Goal: Task Accomplishment & Management: Manage account settings

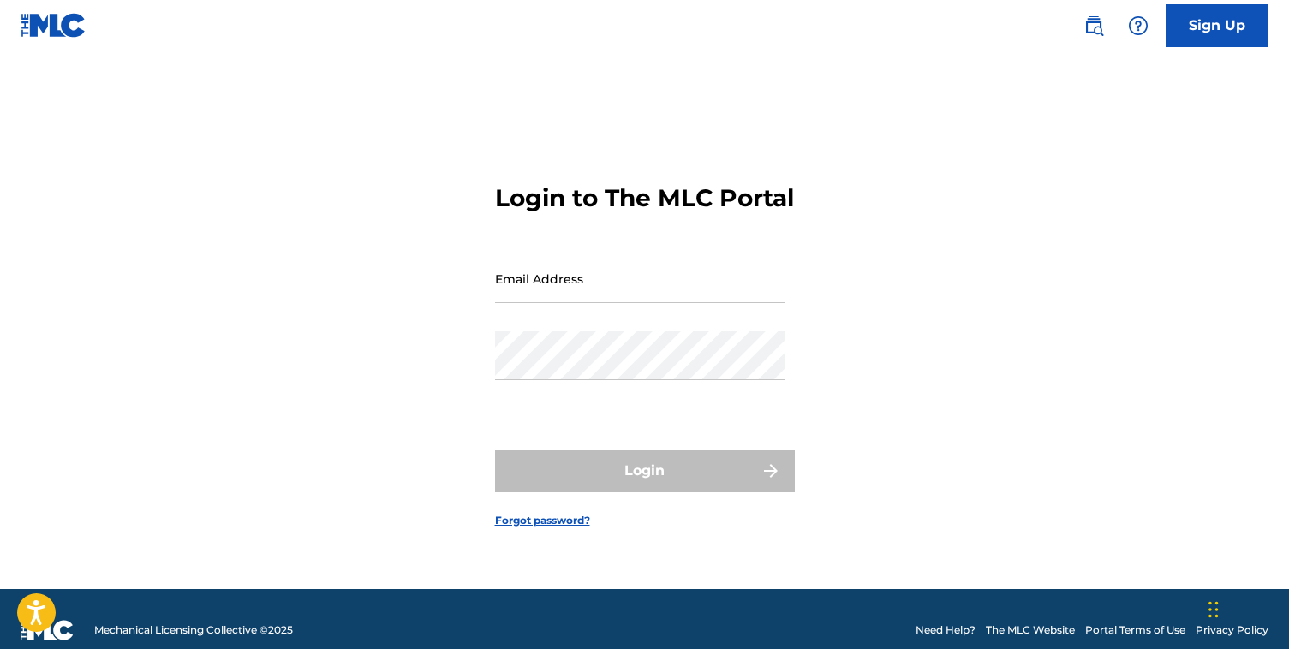
click at [548, 284] on input "Email Address" at bounding box center [639, 278] width 289 height 49
paste input "[EMAIL_ADDRESS][DOMAIN_NAME]"
type input "[EMAIL_ADDRESS][DOMAIN_NAME]"
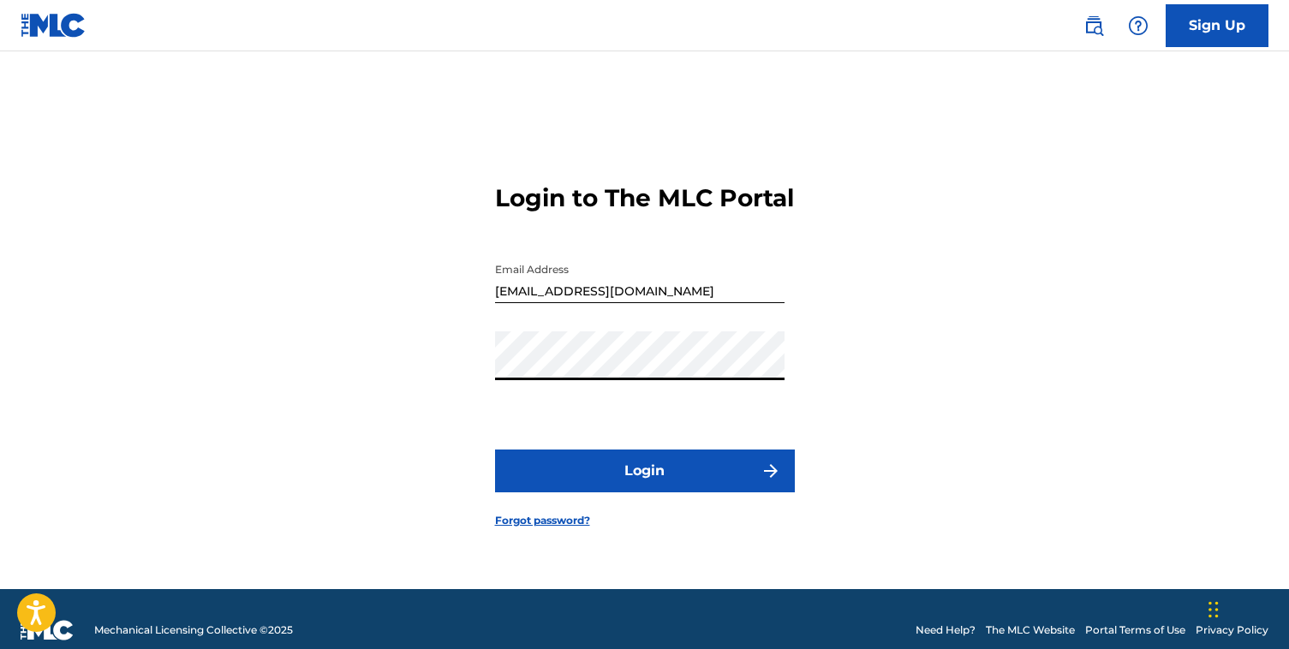
click at [657, 486] on button "Login" at bounding box center [645, 471] width 300 height 43
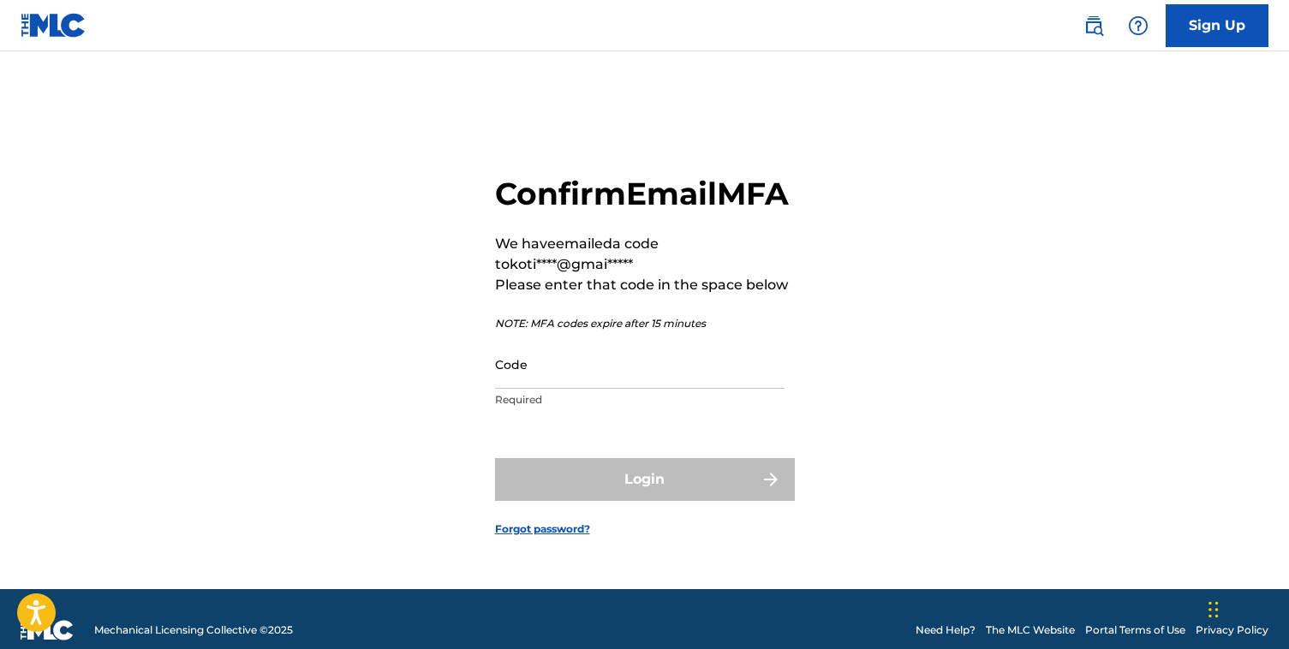
click at [562, 382] on input "Code" at bounding box center [639, 364] width 289 height 49
paste input "908336"
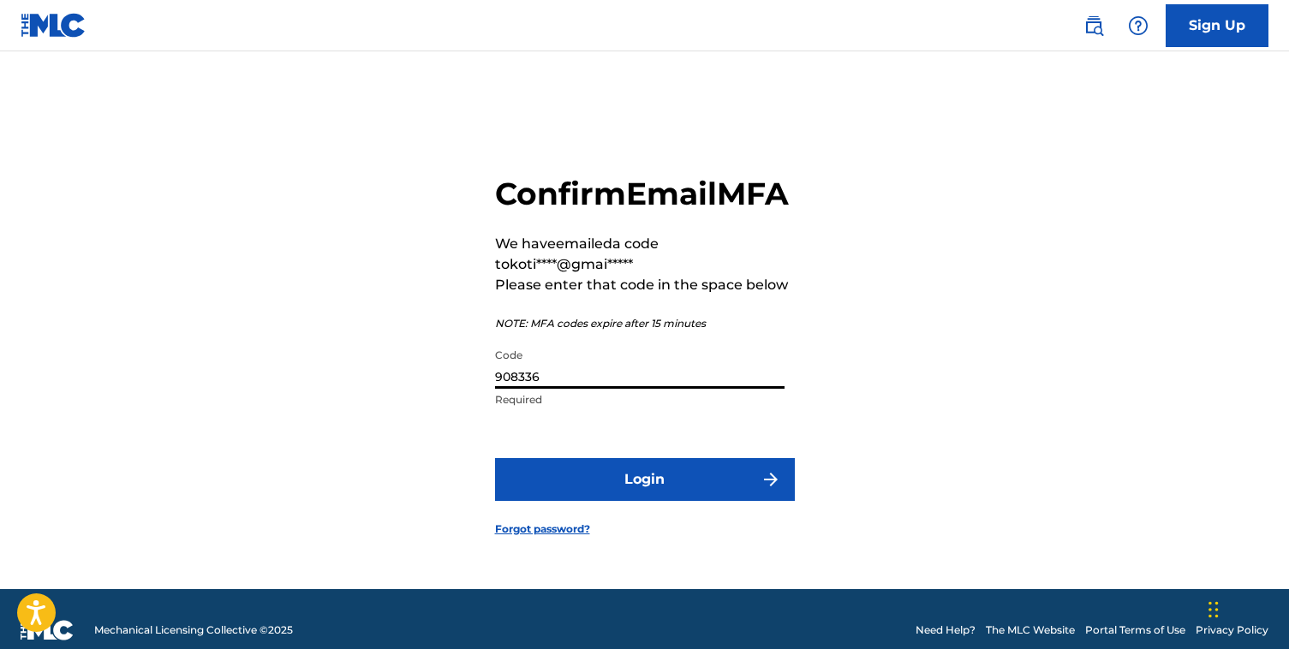
type input "908336"
click at [612, 490] on button "Login" at bounding box center [645, 479] width 300 height 43
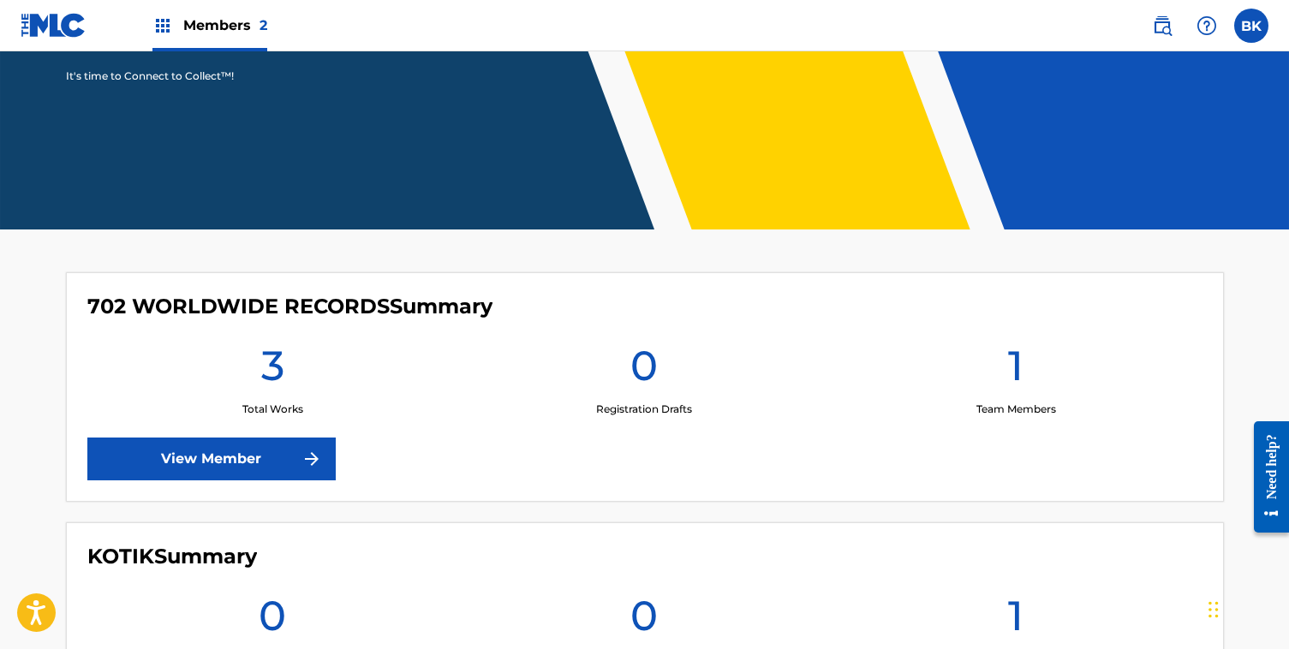
scroll to position [388, 0]
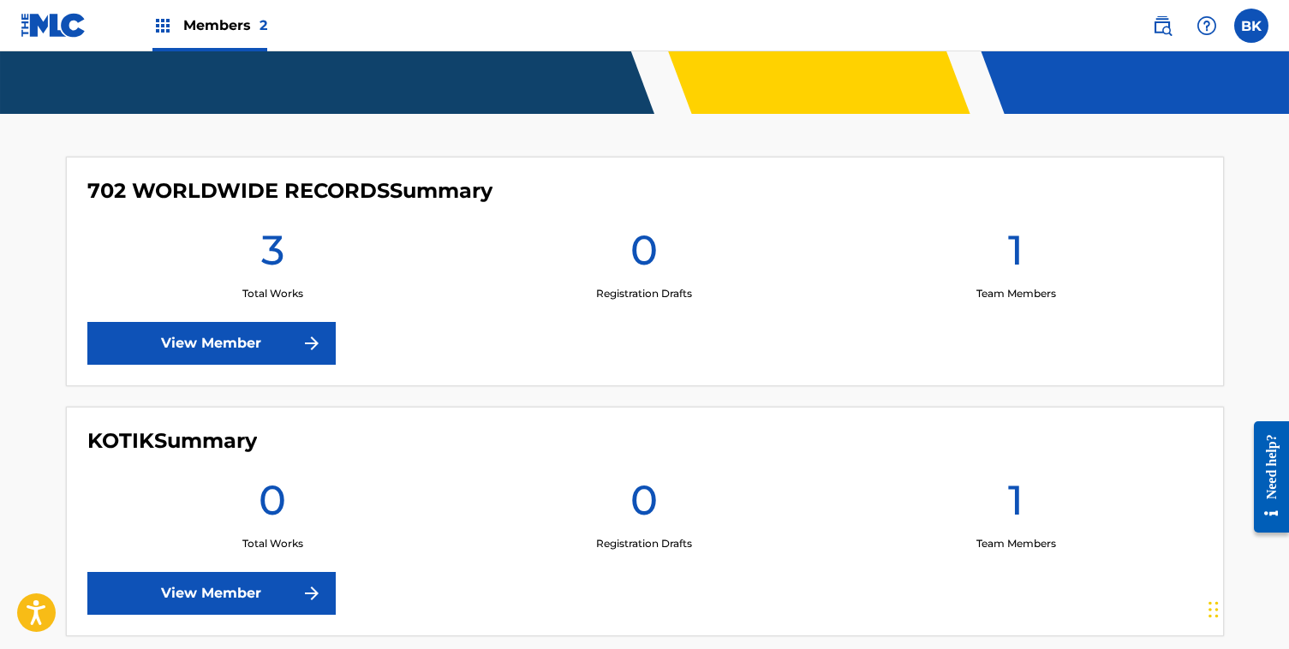
click at [248, 350] on link "View Member" at bounding box center [211, 343] width 248 height 43
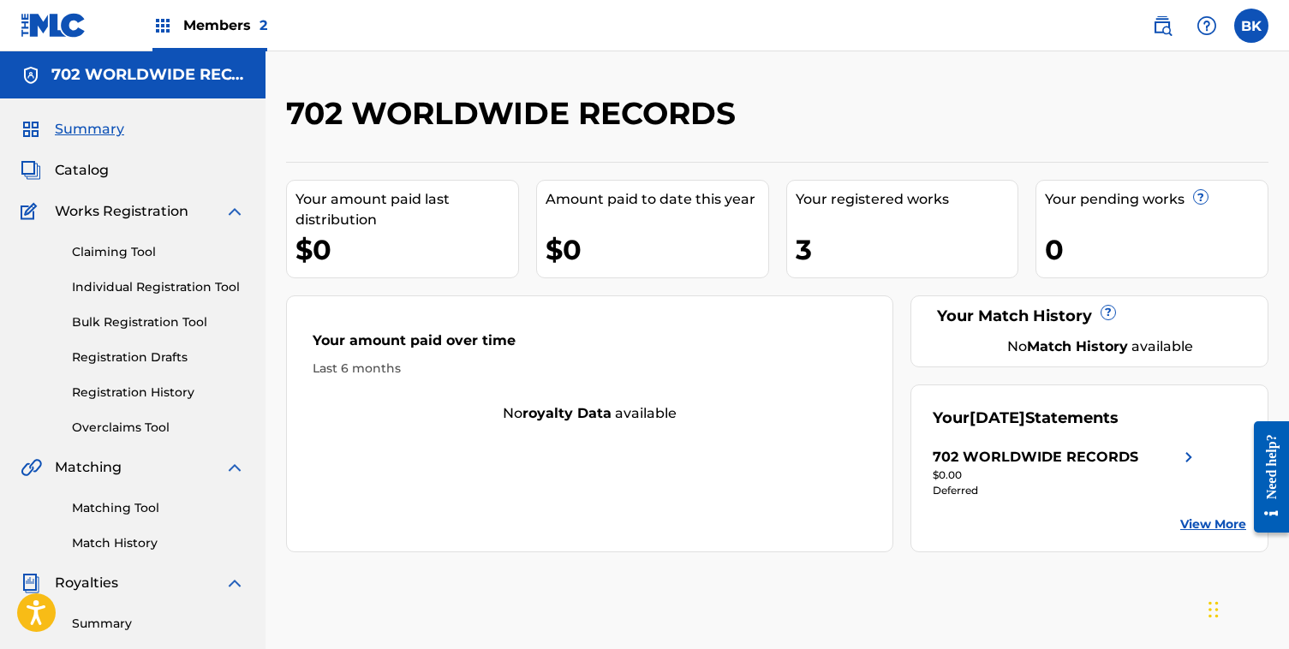
scroll to position [17, 0]
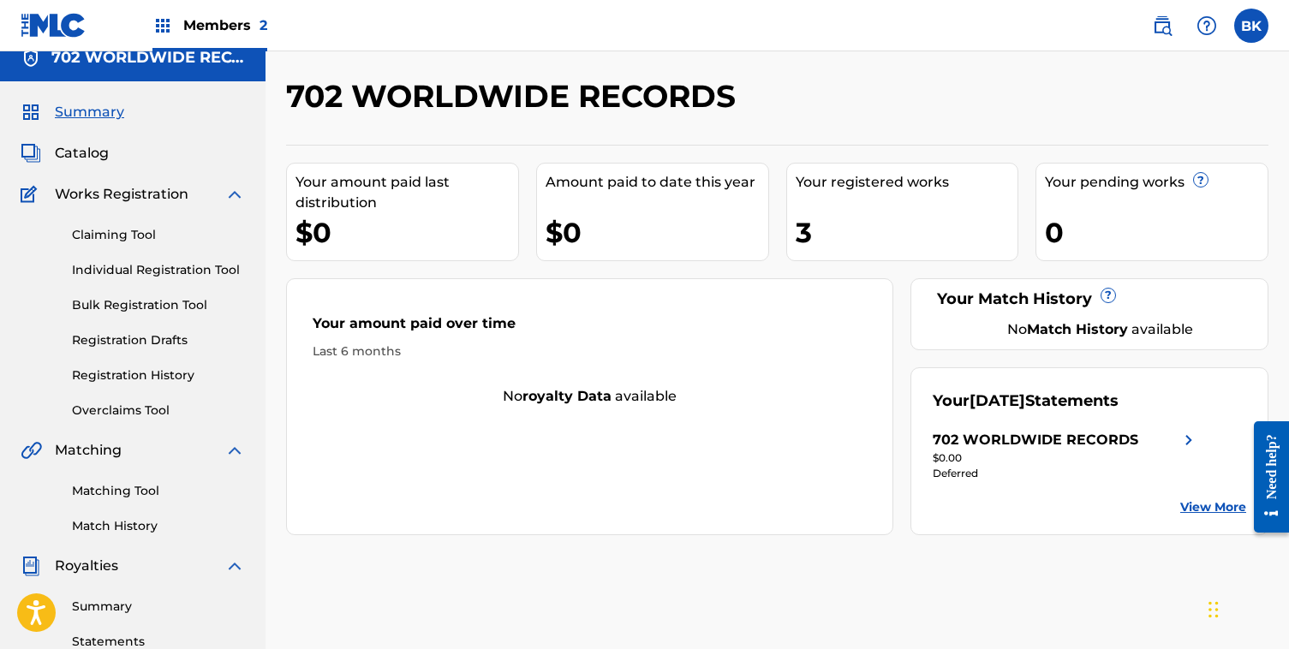
click at [165, 155] on div "Catalog" at bounding box center [133, 153] width 224 height 21
click at [84, 154] on span "Catalog" at bounding box center [82, 153] width 54 height 21
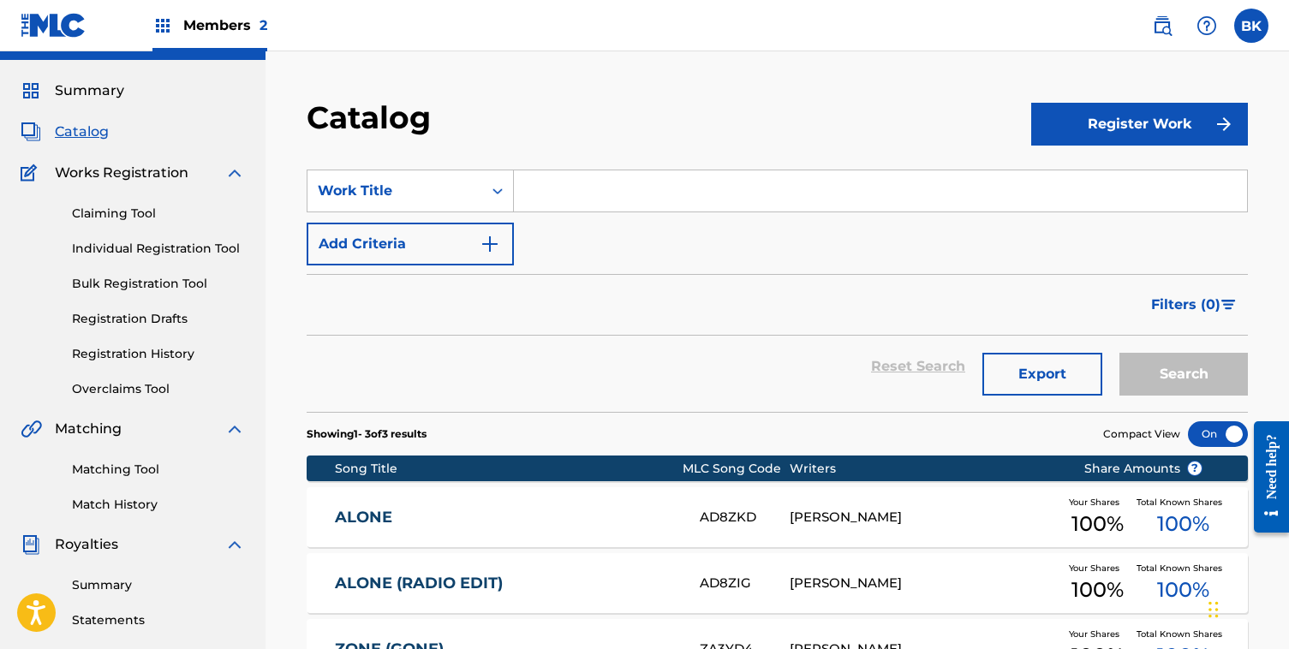
scroll to position [19, 0]
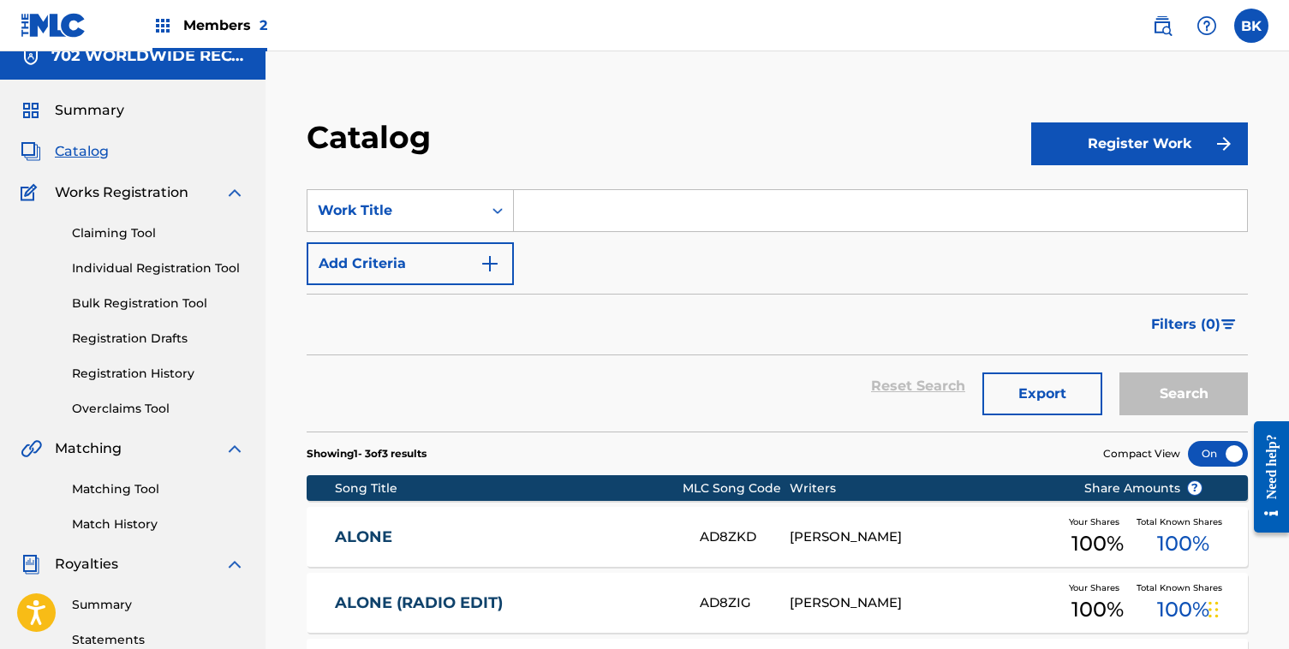
scroll to position [17, 0]
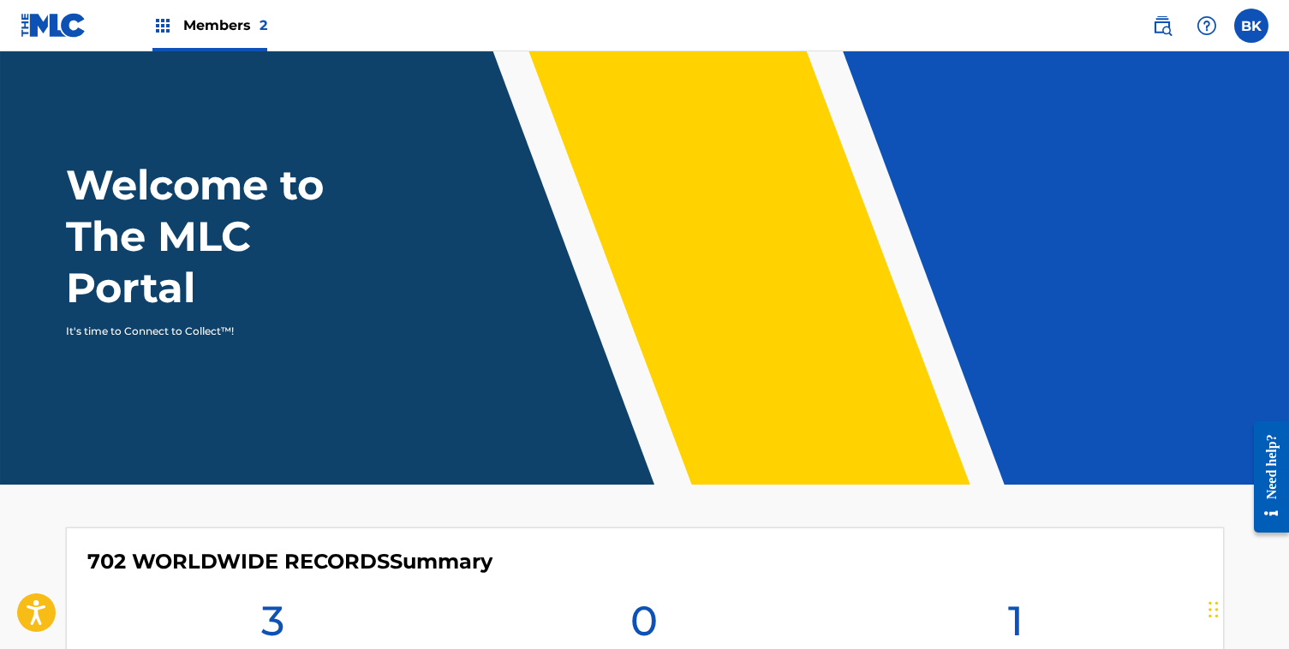
scroll to position [388, 0]
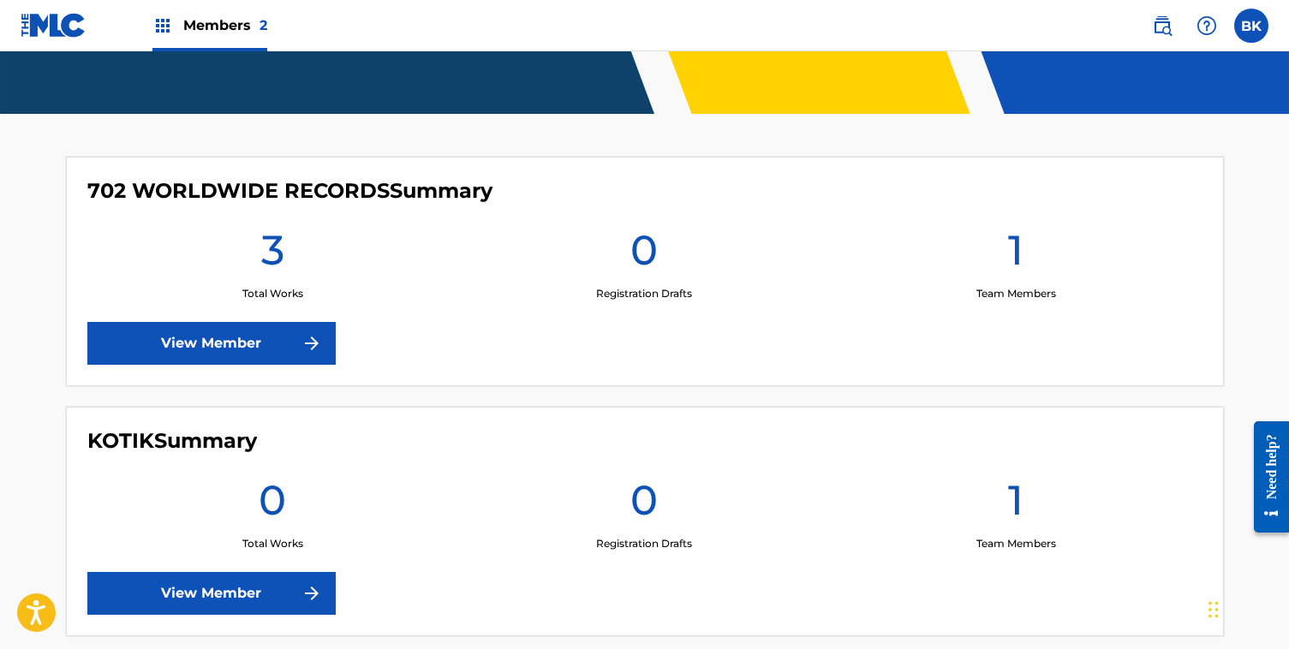
click at [186, 584] on link "View Member" at bounding box center [211, 593] width 248 height 43
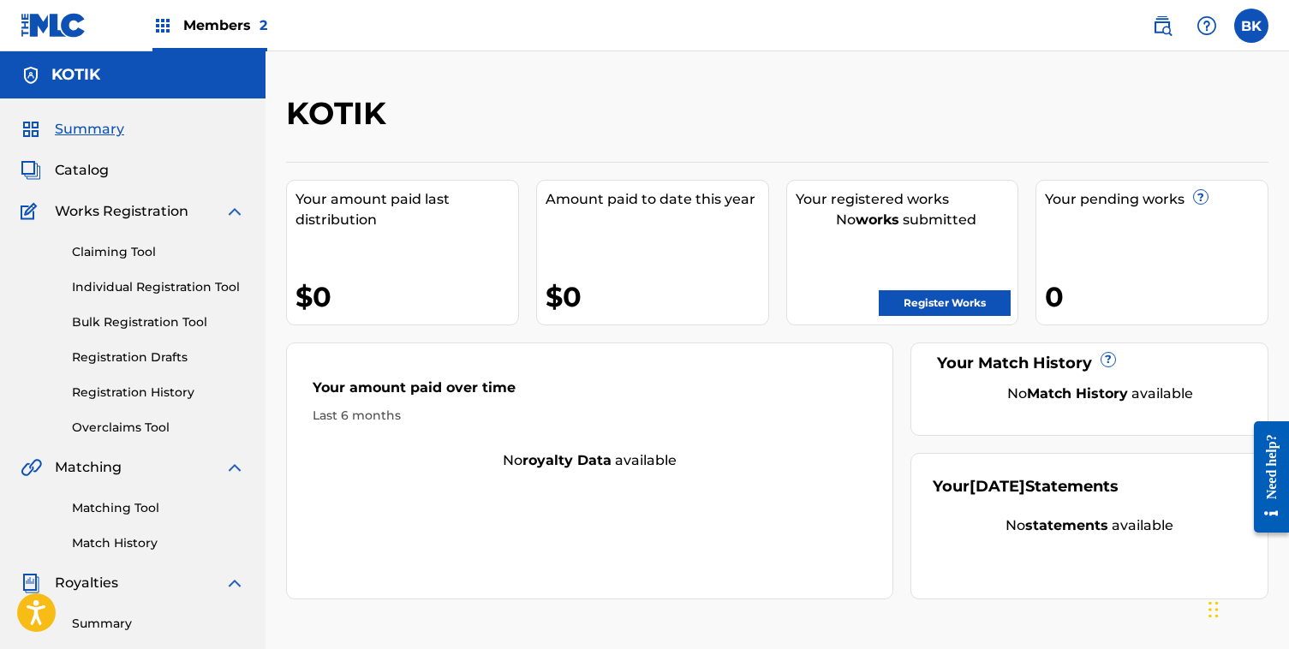
scroll to position [388, 0]
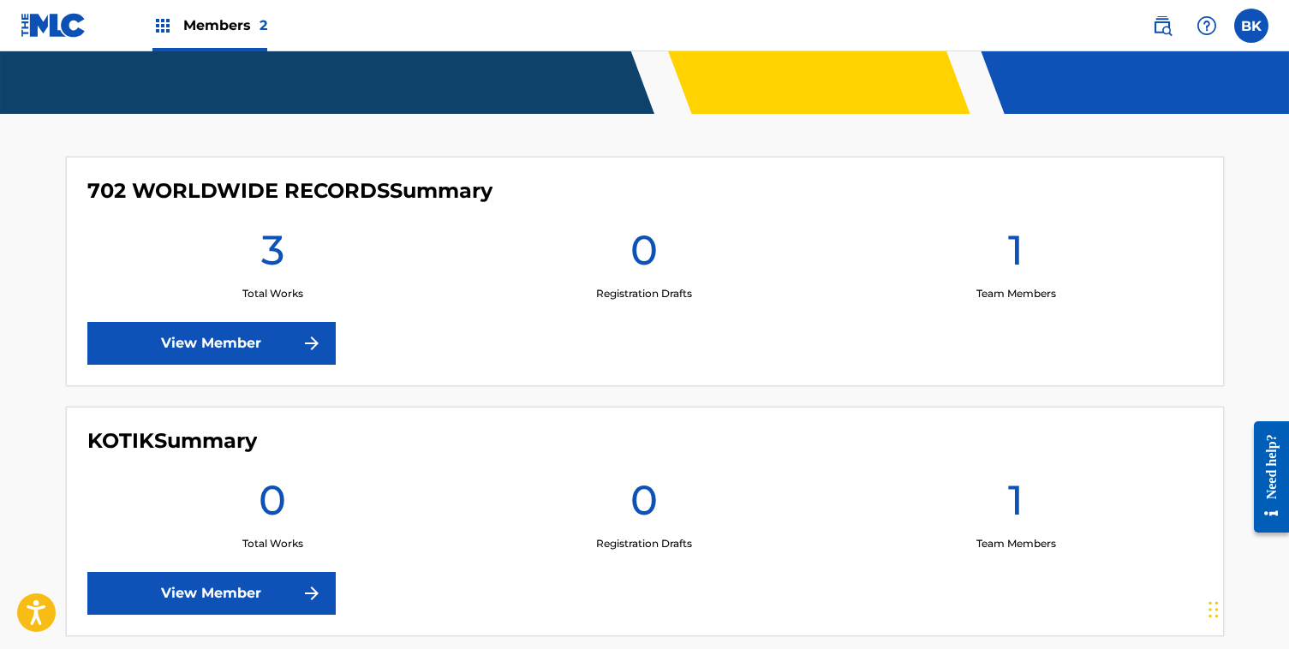
click at [25, 28] on img at bounding box center [54, 25] width 66 height 25
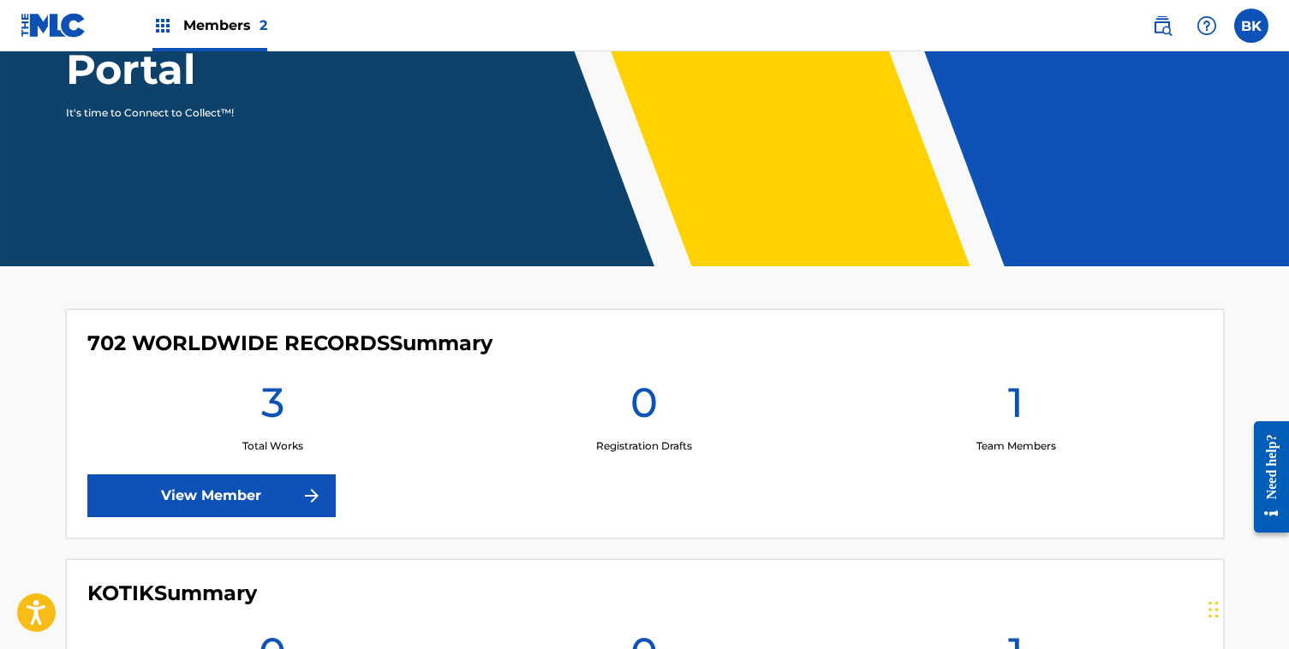
scroll to position [0, 0]
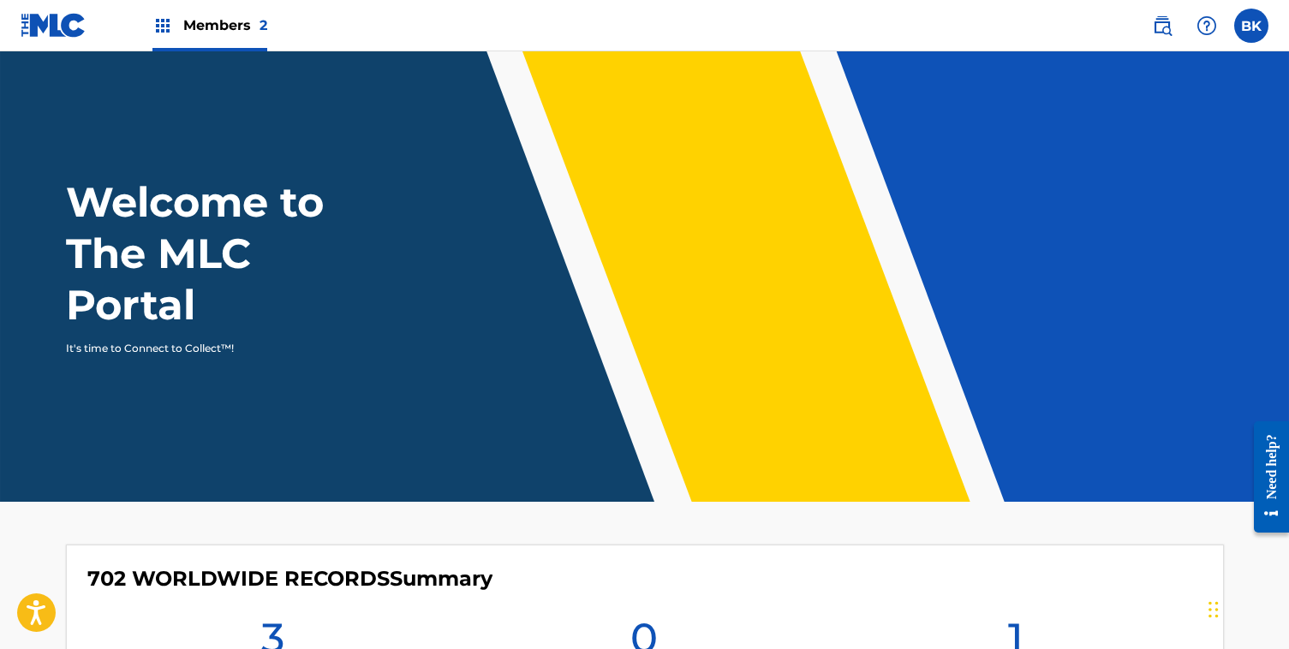
click at [160, 28] on img at bounding box center [162, 25] width 21 height 21
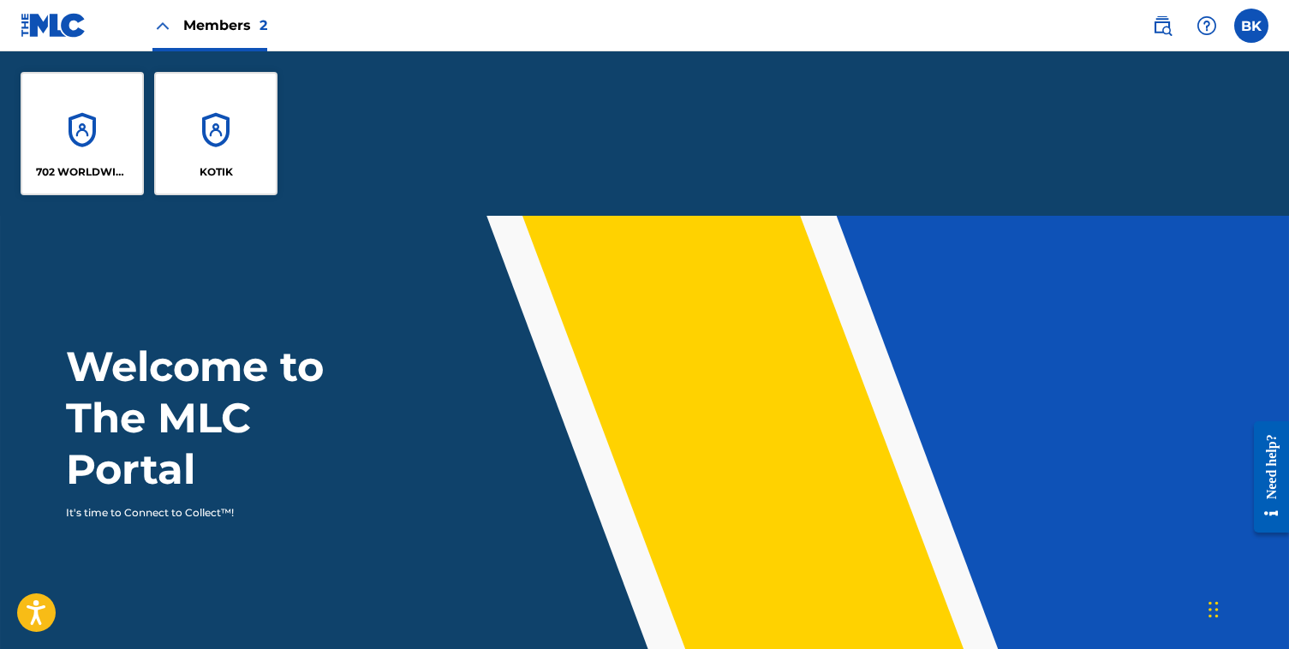
click at [160, 28] on img at bounding box center [162, 25] width 21 height 21
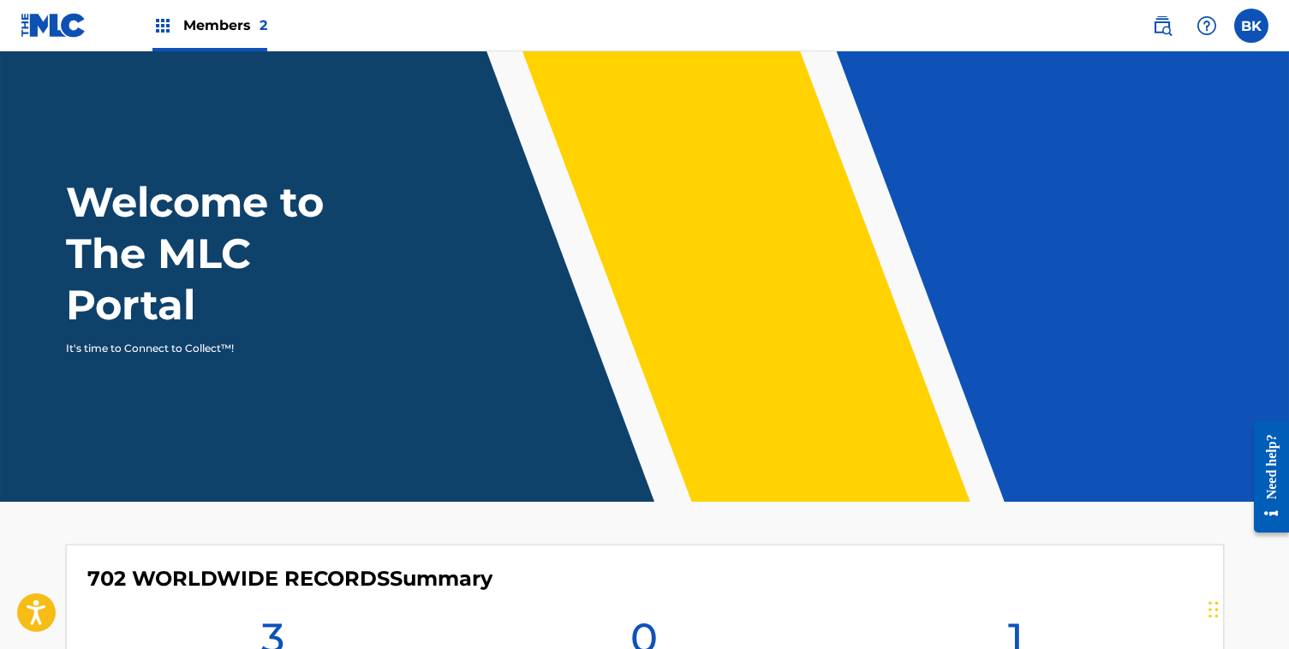
click at [63, 16] on img at bounding box center [54, 25] width 66 height 25
click at [1165, 17] on img at bounding box center [1162, 25] width 21 height 21
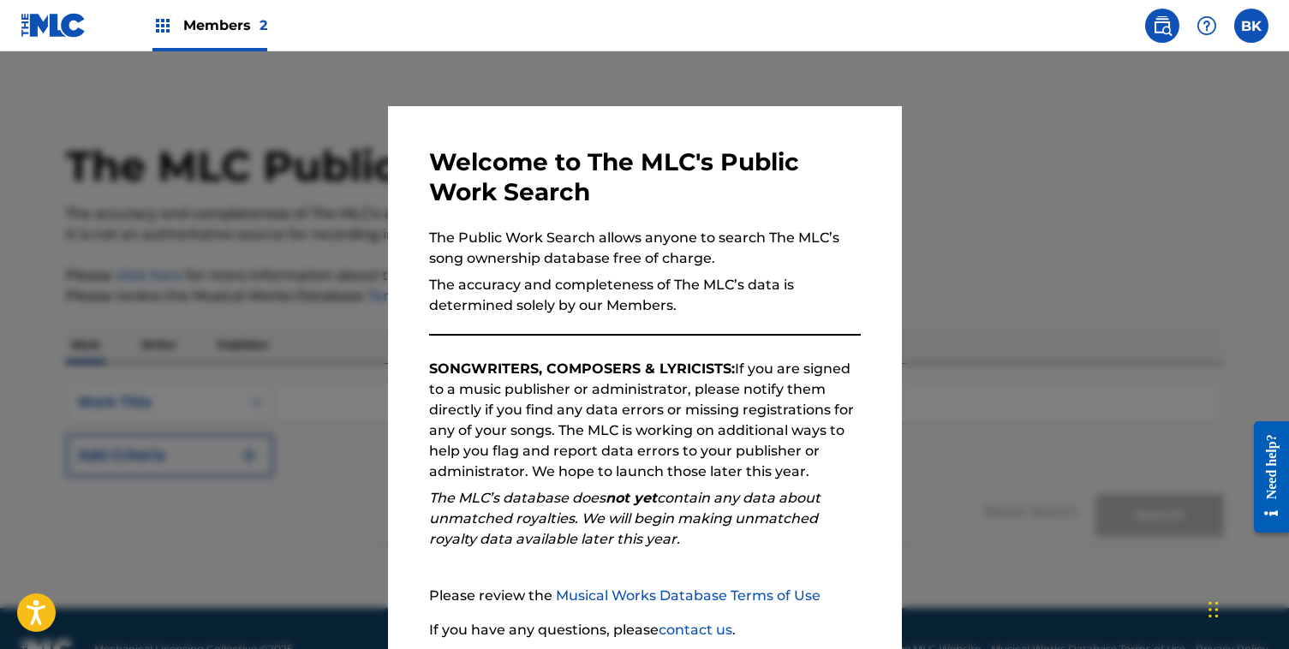
click at [1049, 140] on div at bounding box center [644, 375] width 1289 height 649
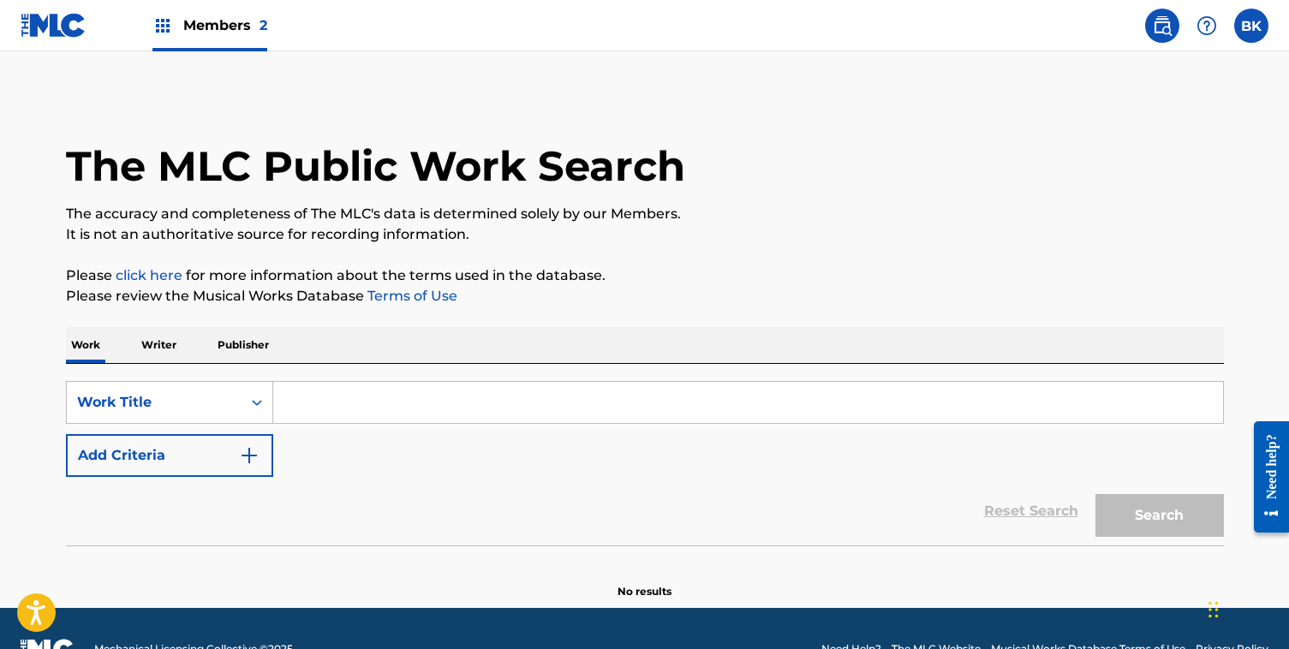
click at [1236, 27] on label at bounding box center [1251, 26] width 34 height 34
click at [1251, 26] on input "BK [PERSON_NAME] [EMAIL_ADDRESS][DOMAIN_NAME] Notification Preferences Profile …" at bounding box center [1251, 26] width 0 height 0
click at [1171, 100] on p "[PERSON_NAME]" at bounding box center [1192, 101] width 130 height 21
click at [1251, 26] on input "BK [PERSON_NAME] [EMAIL_ADDRESS][DOMAIN_NAME] Notification Preferences Profile …" at bounding box center [1251, 26] width 0 height 0
click at [1076, 215] on link "Profile" at bounding box center [1082, 213] width 34 height 15
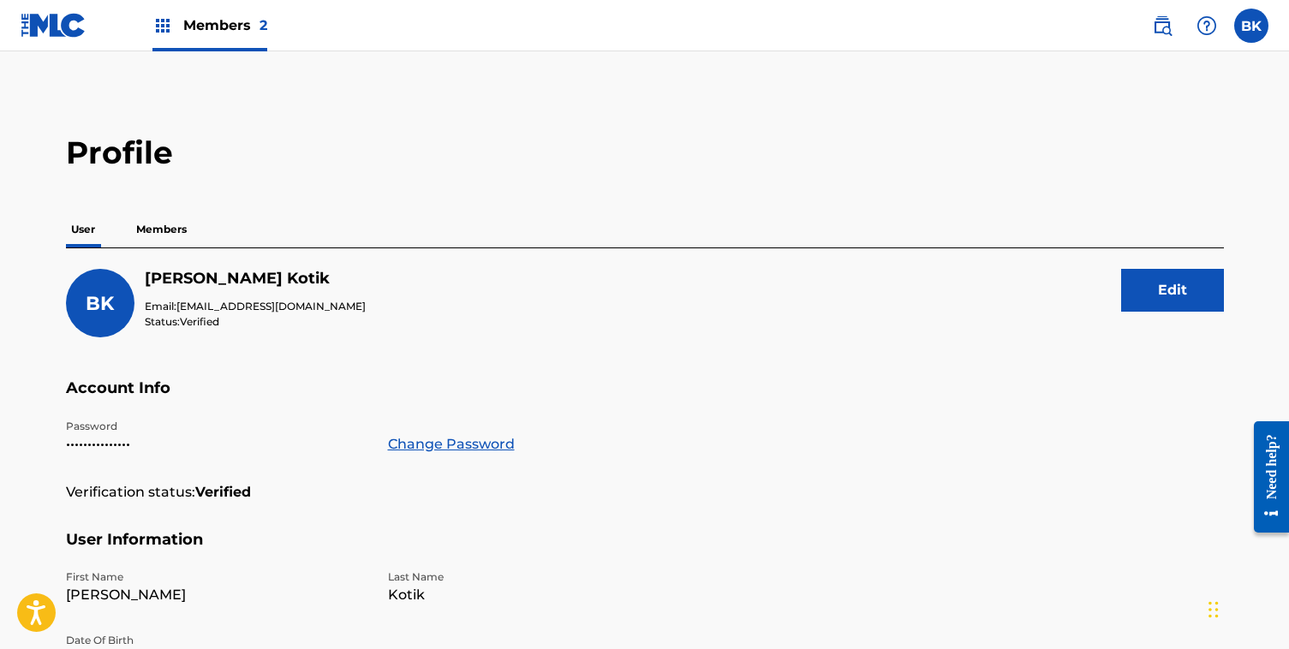
click at [36, 23] on img at bounding box center [54, 25] width 66 height 25
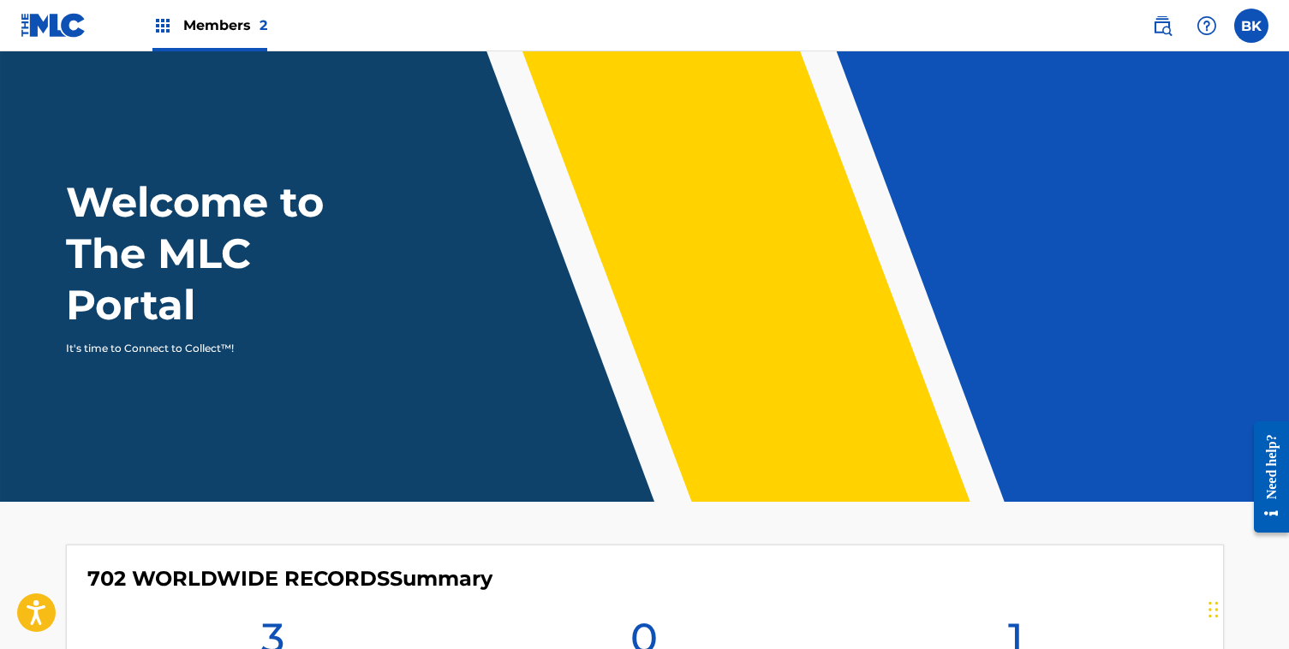
click at [36, 23] on img at bounding box center [54, 25] width 66 height 25
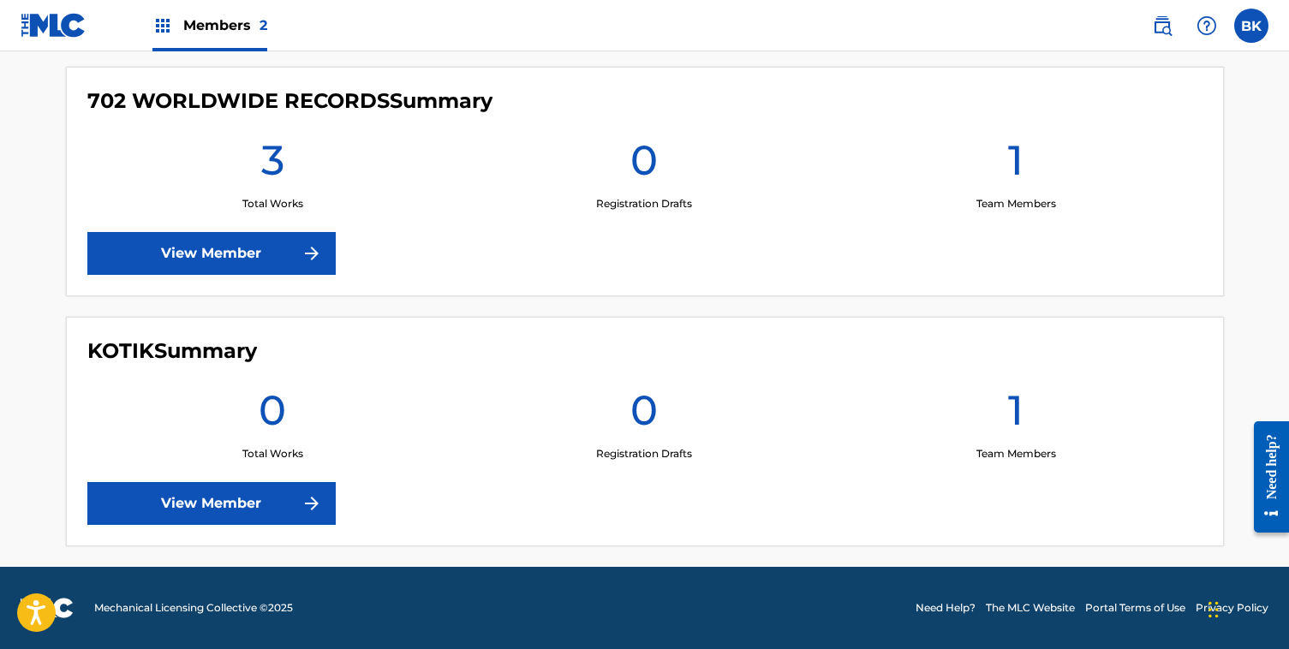
click at [67, 606] on img at bounding box center [47, 608] width 53 height 21
